Goal: Navigation & Orientation: Understand site structure

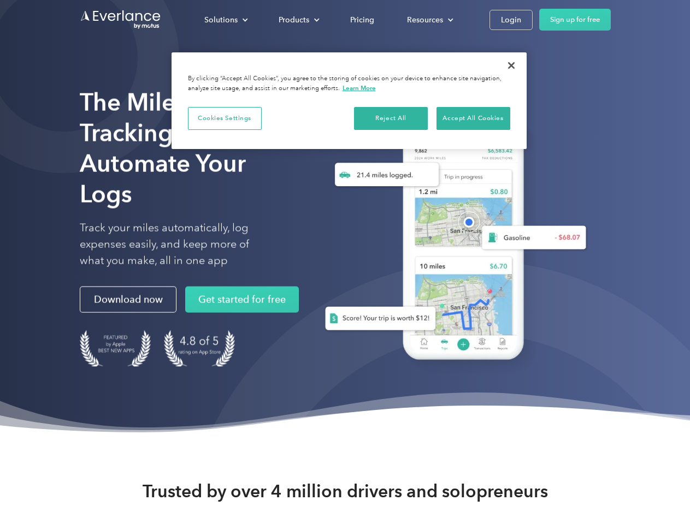
click at [225, 20] on div "Solutions" at bounding box center [220, 20] width 33 height 14
click at [298, 20] on div "Products" at bounding box center [293, 20] width 31 height 14
click at [429, 20] on div "Resources" at bounding box center [425, 20] width 36 height 14
click at [224, 118] on button "Cookies Settings" at bounding box center [225, 118] width 74 height 23
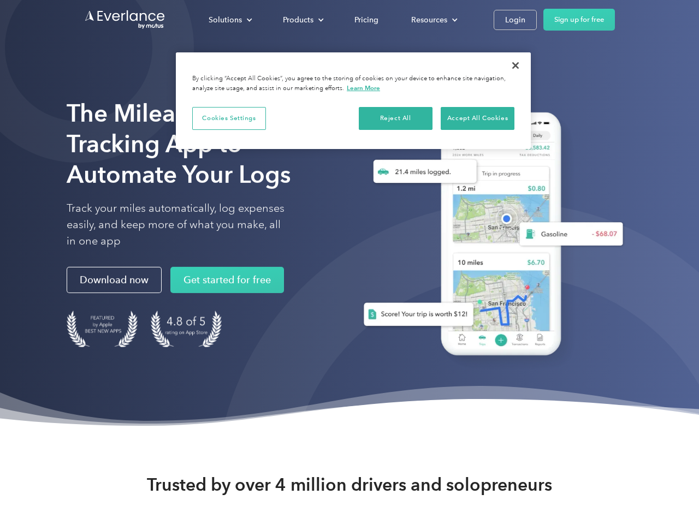
click at [0, 0] on div "When you visit any website, it may store or retrieve information on your browse…" at bounding box center [0, 0] width 0 height 0
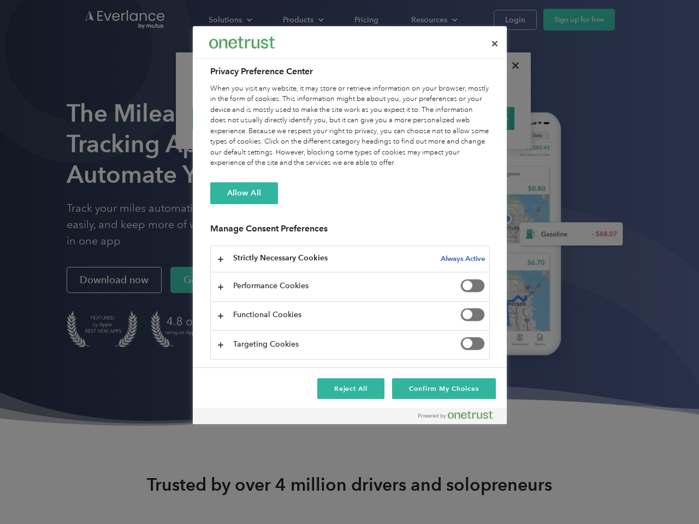
click at [473, 118] on div "When you visit any website, it may store or retrieve information on your browse…" at bounding box center [350, 126] width 280 height 85
click at [511, 66] on div at bounding box center [349, 262] width 699 height 524
